Goal: Information Seeking & Learning: Learn about a topic

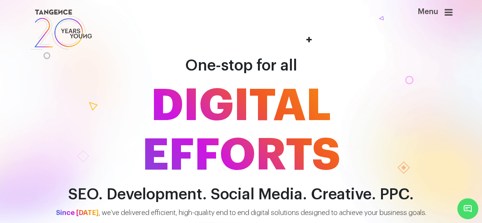
click at [450, 9] on icon at bounding box center [449, 12] width 8 height 9
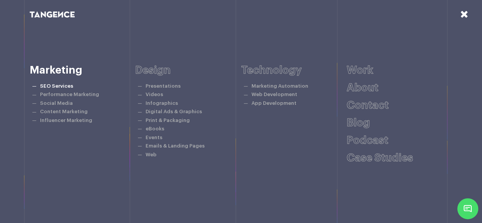
click at [69, 86] on link "SEO Services" at bounding box center [56, 85] width 33 height 5
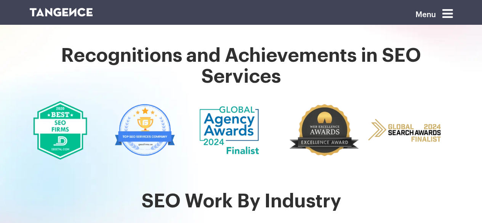
scroll to position [184, 0]
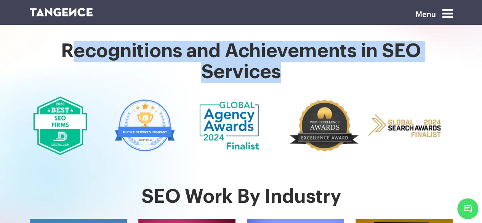
drag, startPoint x: 282, startPoint y: 62, endPoint x: 68, endPoint y: 37, distance: 215.3
click at [68, 41] on h1 "Recognitions and Achievements in SEO Services" at bounding box center [241, 62] width 423 height 42
